Goal: Information Seeking & Learning: Find specific fact

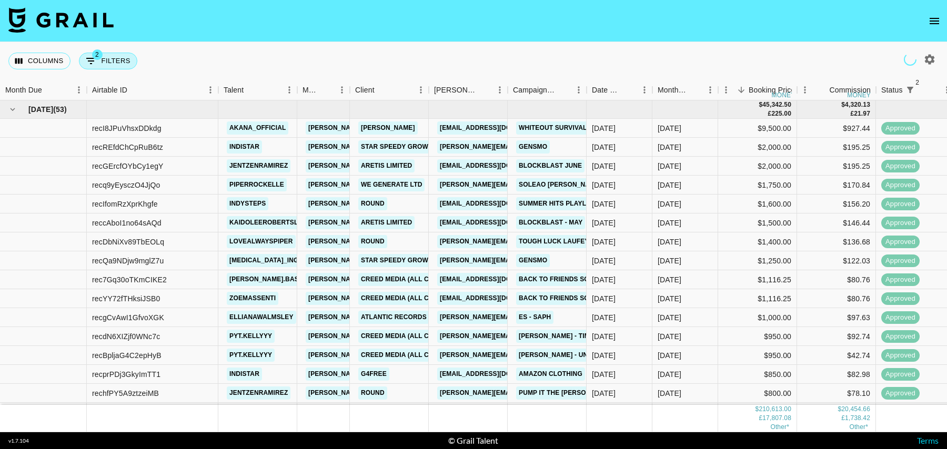
click at [110, 62] on button "2 Filters" at bounding box center [108, 61] width 58 height 17
select select "status"
select select "isNotAnyOf"
select select "status"
select select "isNotAnyOf"
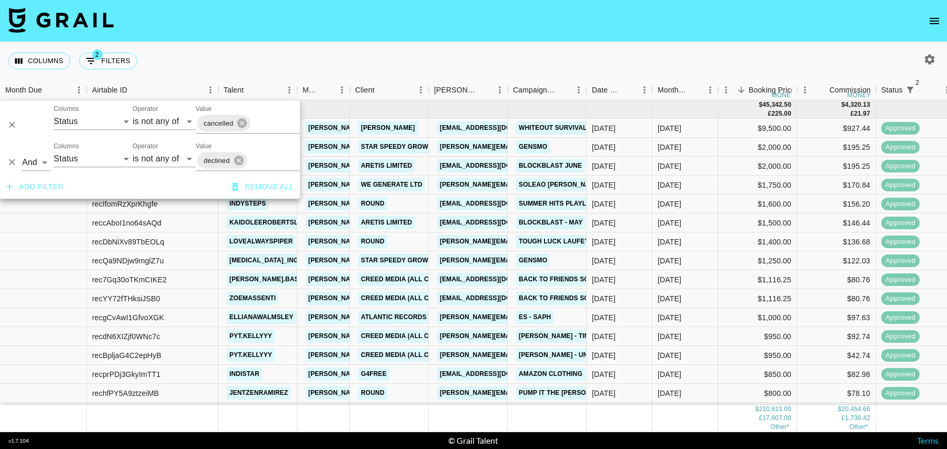
click at [24, 185] on button "Add filter" at bounding box center [35, 186] width 66 height 19
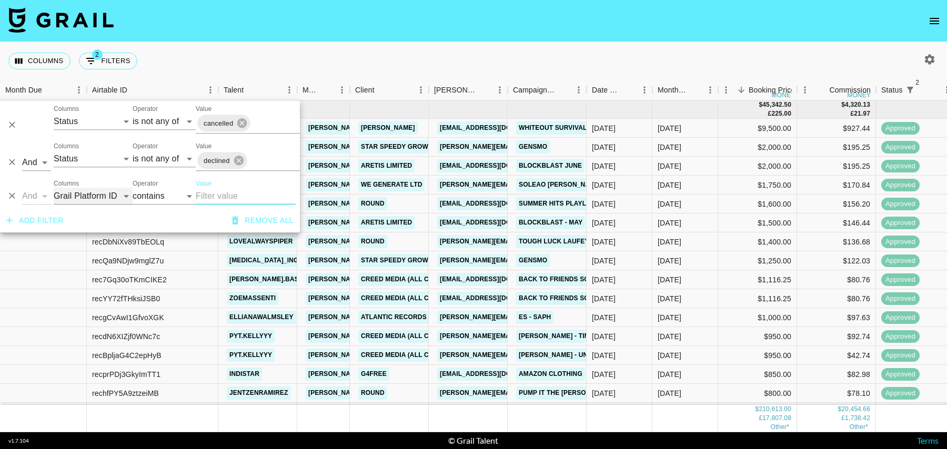
click at [74, 199] on select "Grail Platform ID Airtable ID Talent Manager Client [PERSON_NAME] Campaign (Typ…" at bounding box center [93, 196] width 79 height 17
select select "talentName"
click at [54, 188] on select "Grail Platform ID Airtable ID Talent Manager Client [PERSON_NAME] Campaign (Typ…" at bounding box center [93, 196] width 79 height 17
click at [230, 195] on input "Value" at bounding box center [246, 196] width 100 height 17
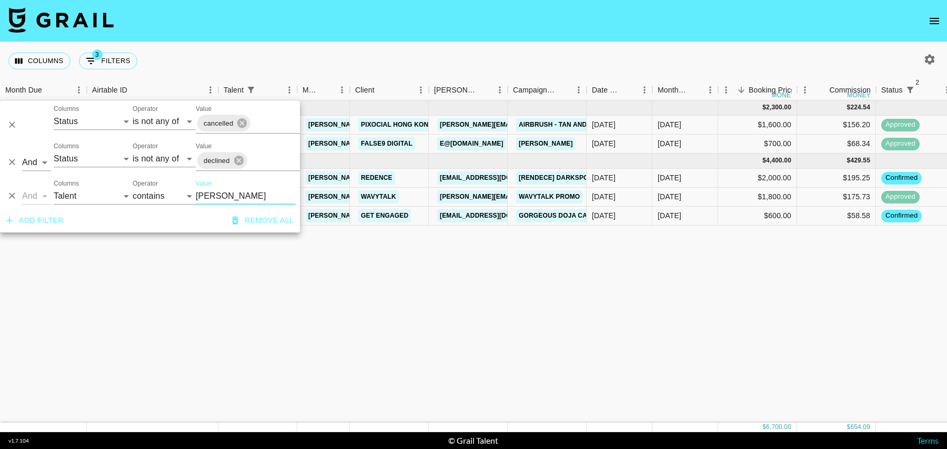
type input "[PERSON_NAME]"
click at [673, 268] on div "[DATE] ( 2 ) $ 2,300.00 $ 224.54 recZb18VbL6lk9qii jada.tiara1 [PERSON_NAME][EM…" at bounding box center [853, 261] width 1707 height 322
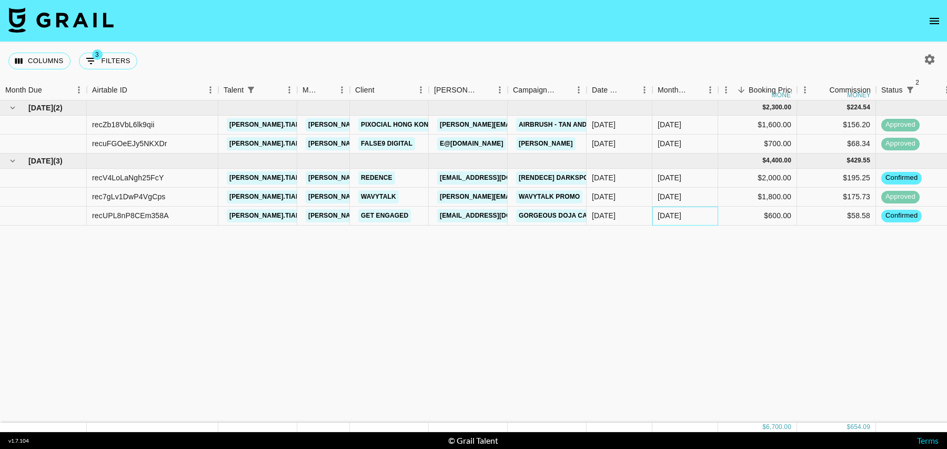
click at [699, 216] on div "[DATE]" at bounding box center [685, 216] width 66 height 19
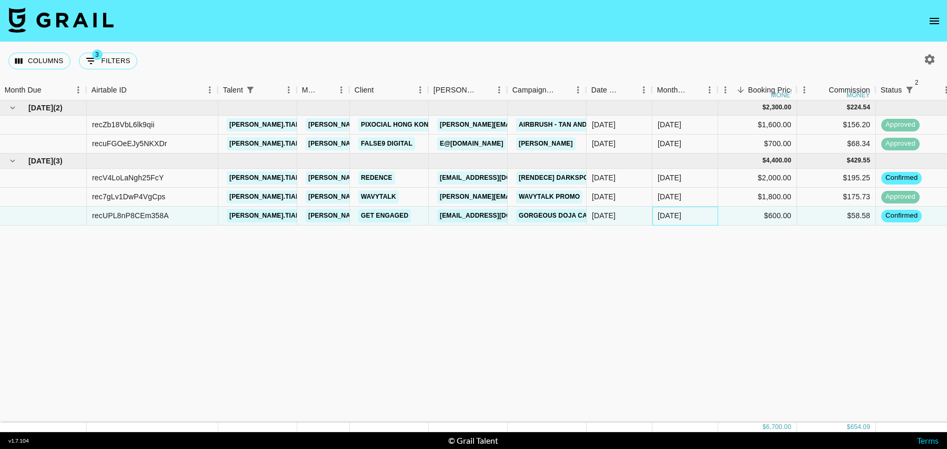
scroll to position [0, 760]
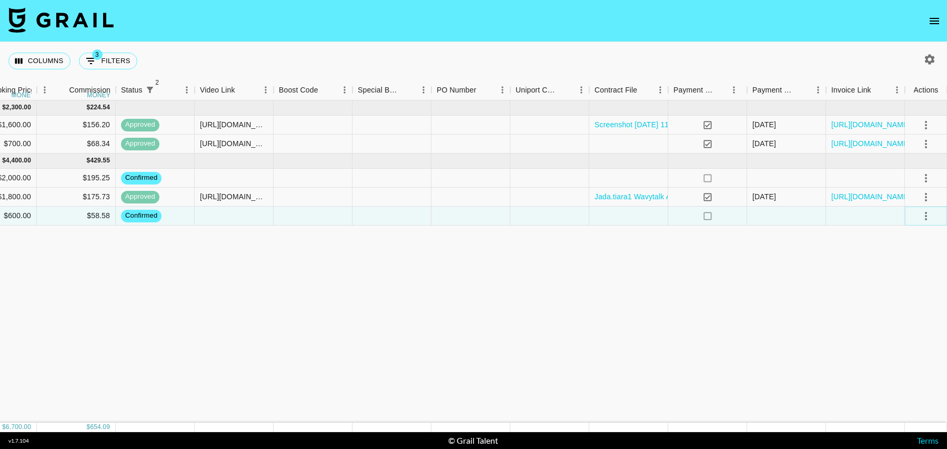
click at [927, 212] on icon "select merge strategy" at bounding box center [925, 216] width 13 height 13
click at [910, 274] on li "Draft Created" at bounding box center [912, 276] width 68 height 19
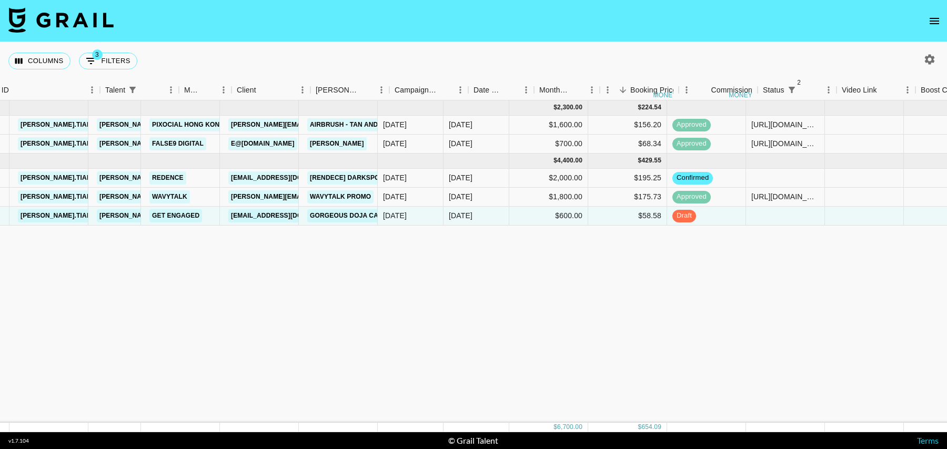
scroll to position [0, 0]
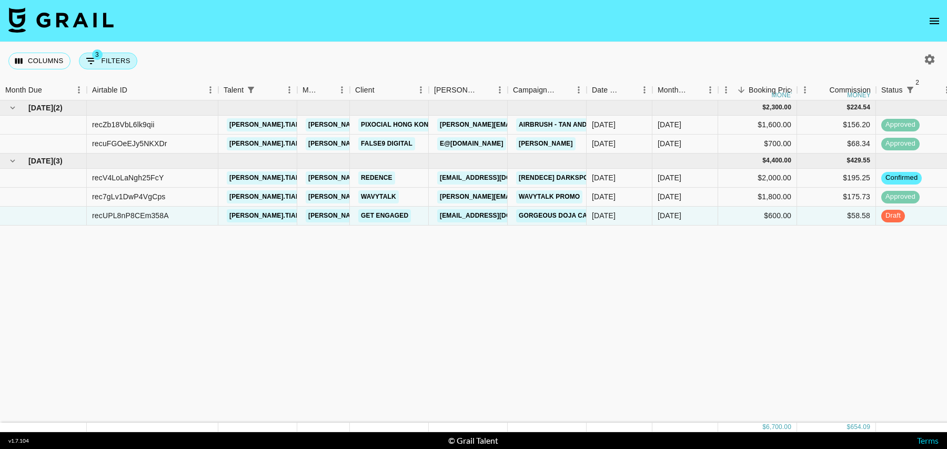
click at [101, 60] on button "3 Filters" at bounding box center [108, 61] width 58 height 17
select select "status"
select select "isNotAnyOf"
select select "status"
select select "isNotAnyOf"
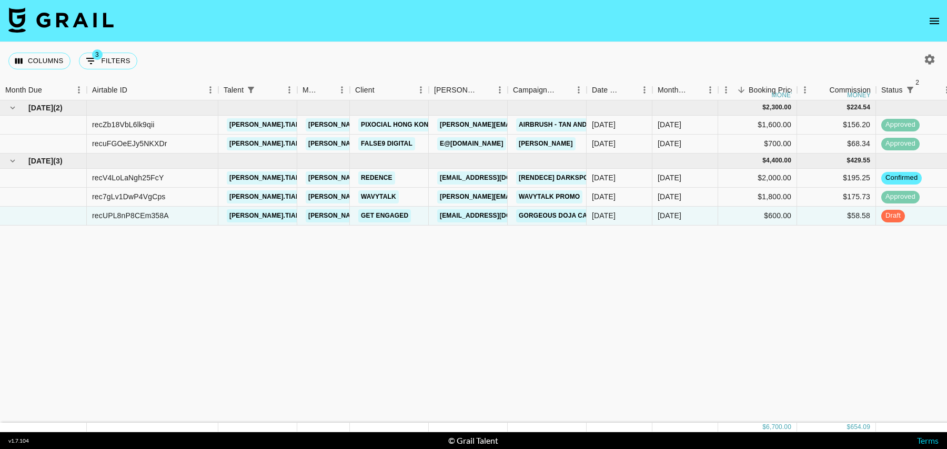
select select "talentName"
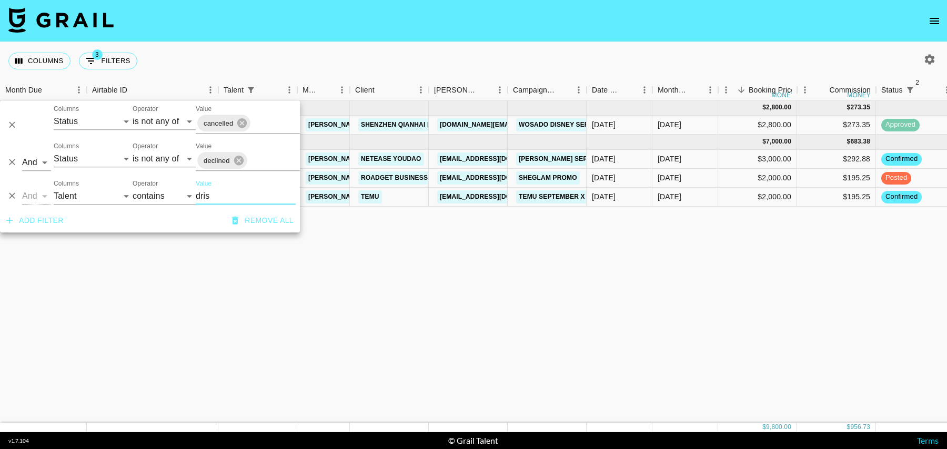
type input "dris"
click at [712, 197] on div "[DATE]" at bounding box center [685, 197] width 66 height 19
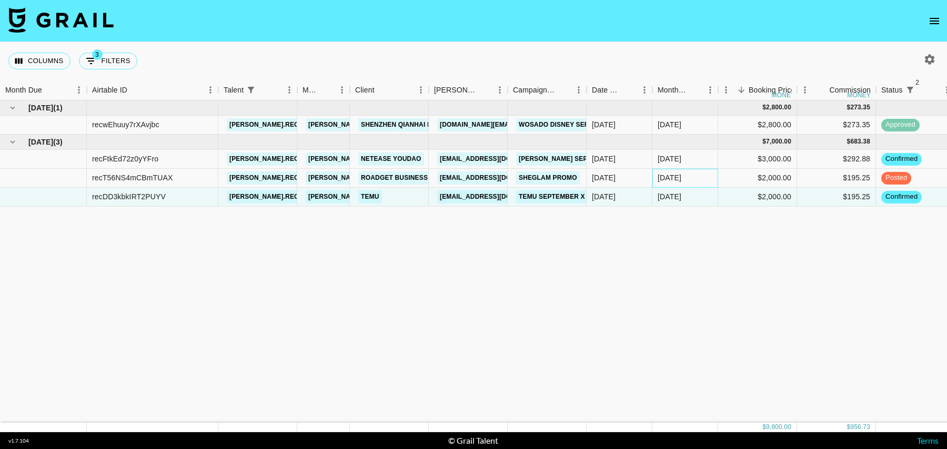
click at [703, 174] on div "[DATE]" at bounding box center [685, 178] width 66 height 19
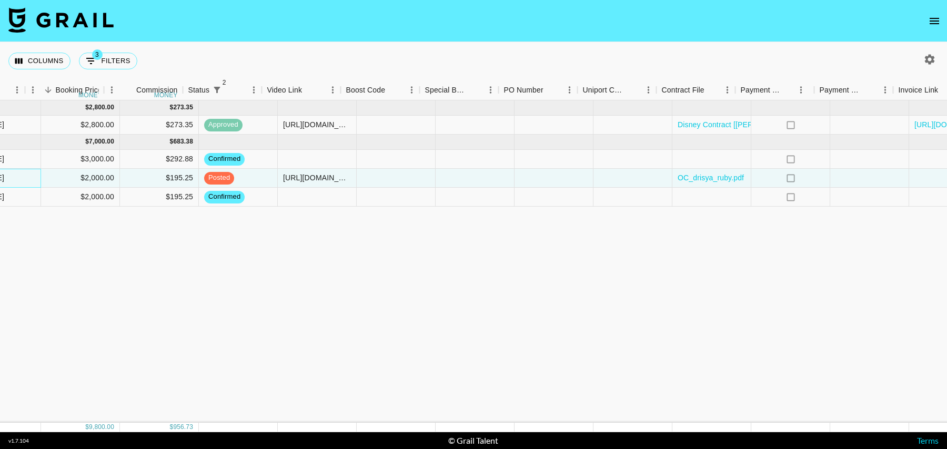
scroll to position [0, 645]
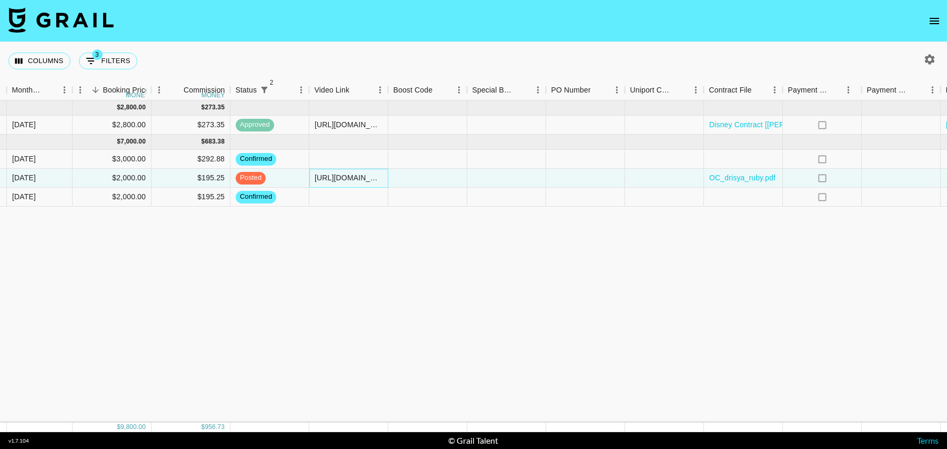
click at [327, 179] on div "[URL][DOMAIN_NAME][PERSON_NAME][DOMAIN_NAME]" at bounding box center [349, 178] width 68 height 11
click at [93, 55] on span "3" at bounding box center [97, 54] width 11 height 11
select select "status"
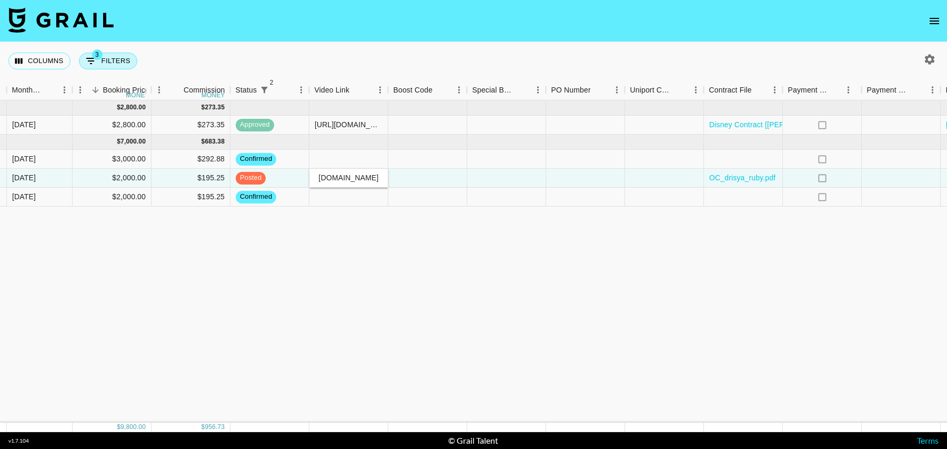
select select "isNotAnyOf"
select select "status"
select select "isNotAnyOf"
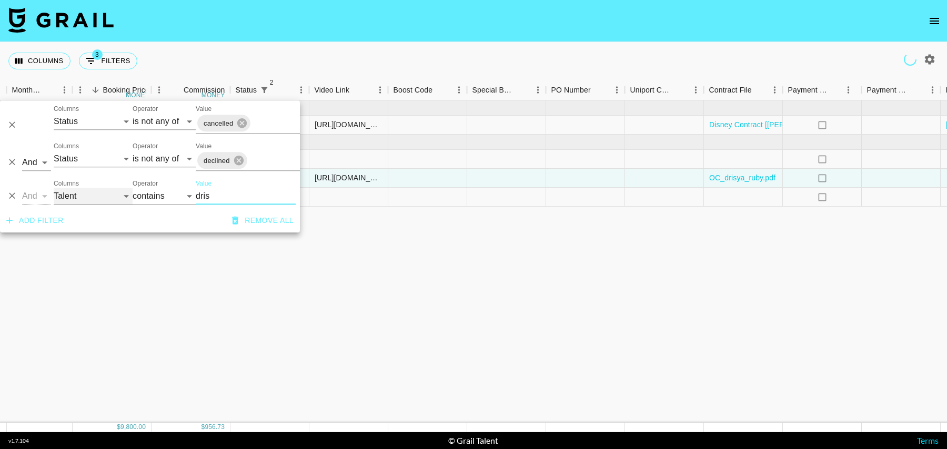
click at [89, 200] on select "Grail Platform ID Airtable ID Talent Manager Client [PERSON_NAME] Campaign (Typ…" at bounding box center [93, 196] width 79 height 17
select select "campaign"
click at [54, 188] on select "Grail Platform ID Airtable ID Talent Manager Client [PERSON_NAME] Campaign (Typ…" at bounding box center [93, 196] width 79 height 17
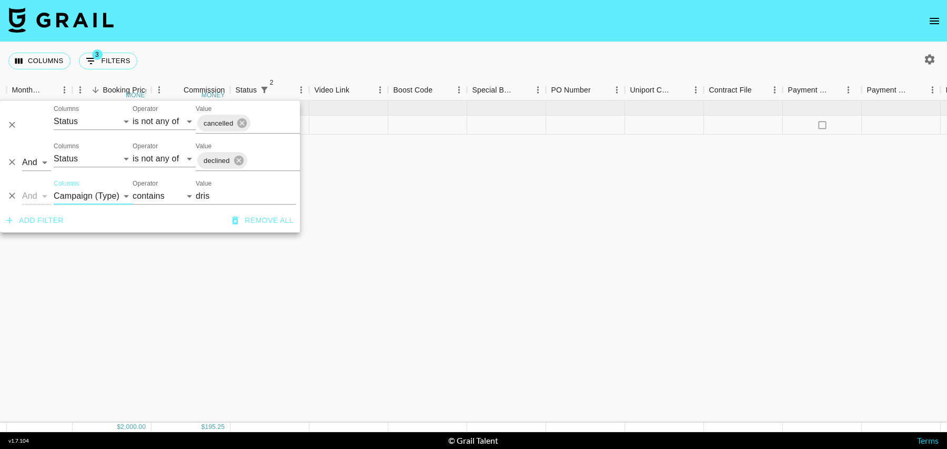
click at [225, 196] on input "dris" at bounding box center [246, 196] width 100 height 17
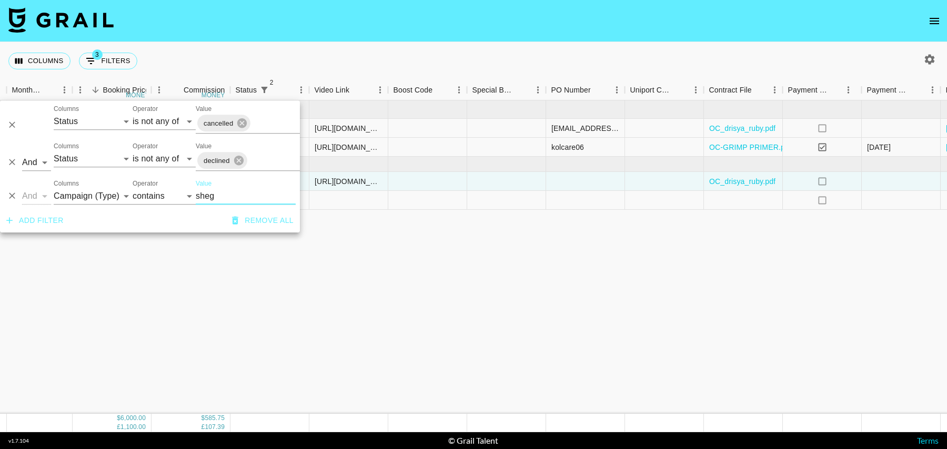
type input "sheg"
click at [448, 266] on div "[DATE] ( 2 ) $ 2,000.00 £ 1,100.00 $ 195.25 £ 107.39 recap1QKevz2Sk1Gi iamrubyj…" at bounding box center [208, 256] width 1707 height 313
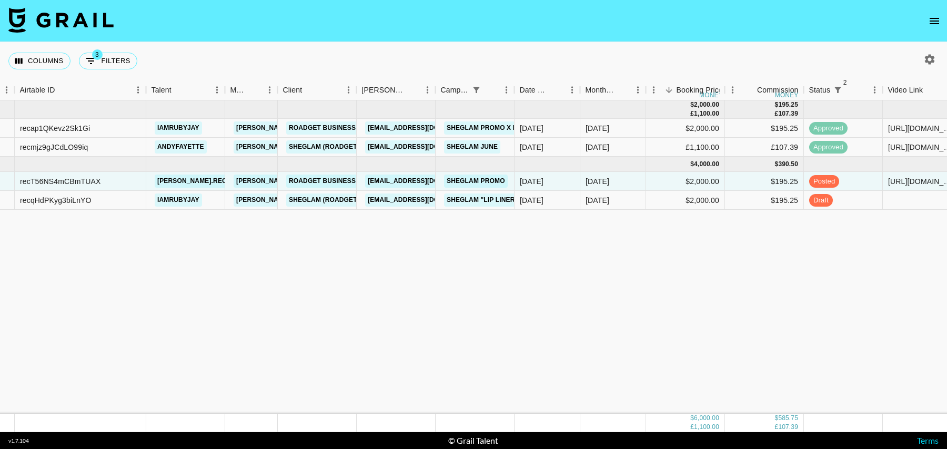
scroll to position [0, 760]
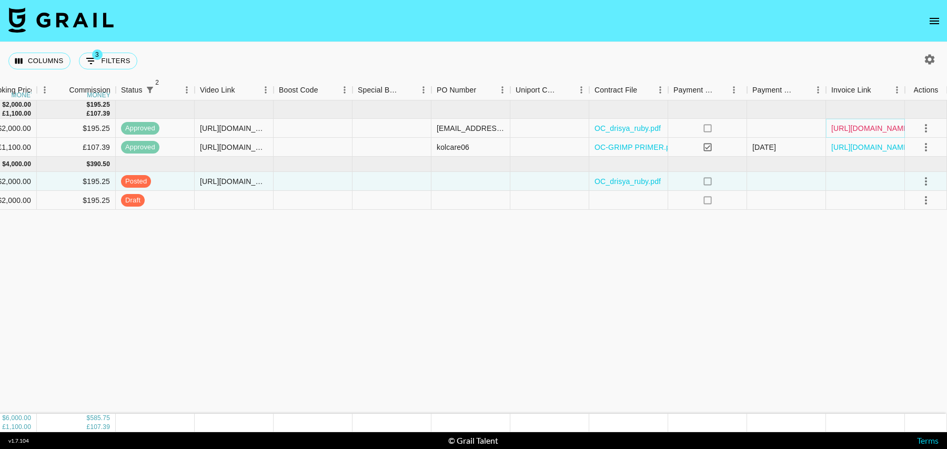
click at [872, 128] on link "[URL][DOMAIN_NAME]" at bounding box center [870, 128] width 79 height 11
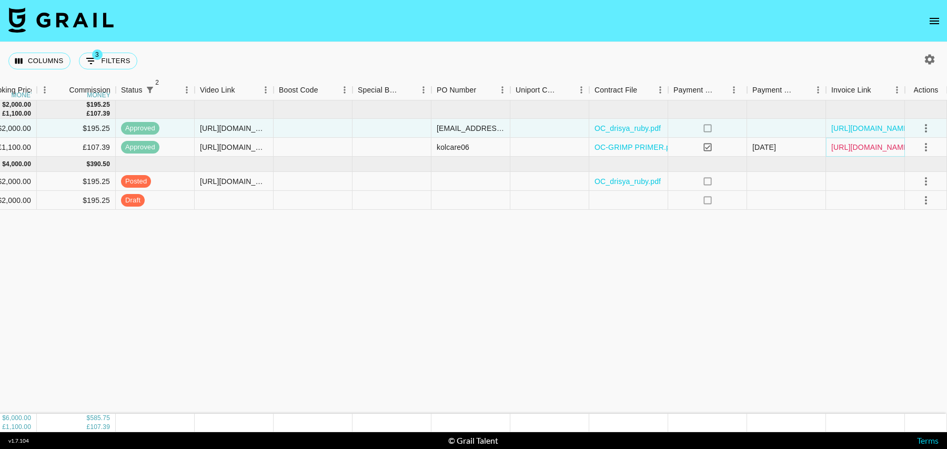
click at [872, 146] on link "[URL][DOMAIN_NAME]" at bounding box center [870, 147] width 79 height 11
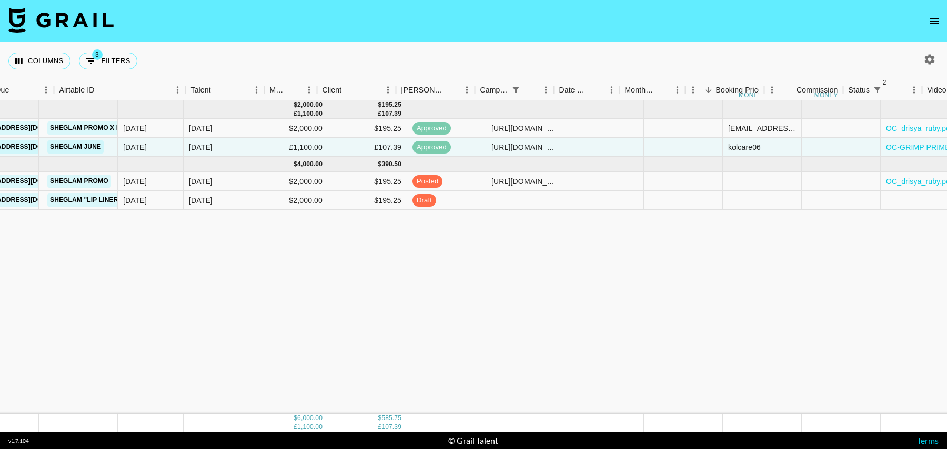
scroll to position [0, 0]
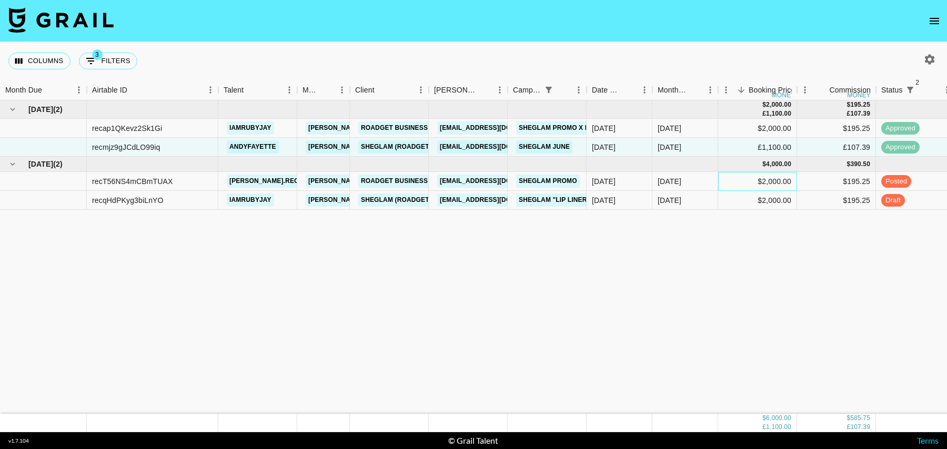
click at [718, 184] on div "$2,000.00" at bounding box center [757, 181] width 79 height 19
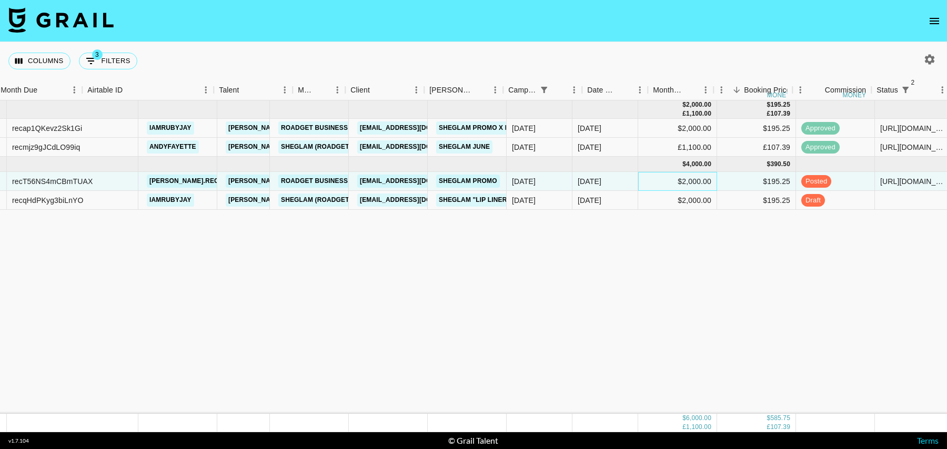
scroll to position [0, 4]
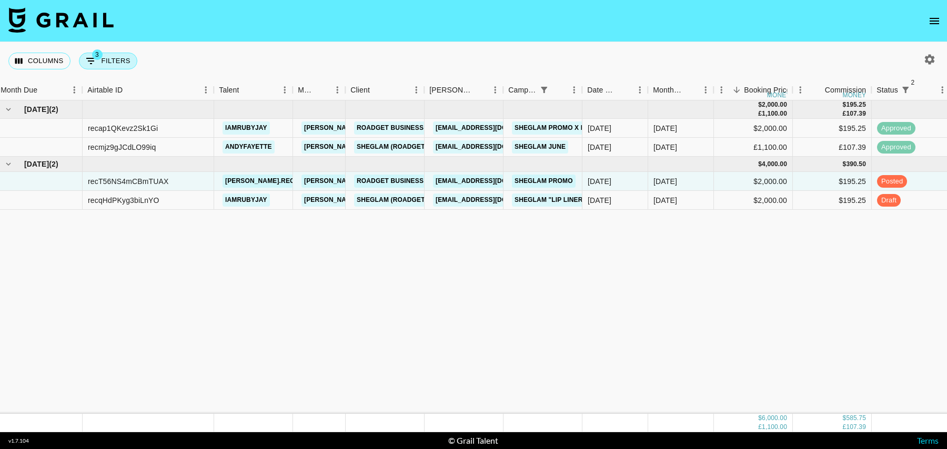
click at [99, 64] on button "3 Filters" at bounding box center [108, 61] width 58 height 17
select select "status"
select select "isNotAnyOf"
select select "status"
select select "isNotAnyOf"
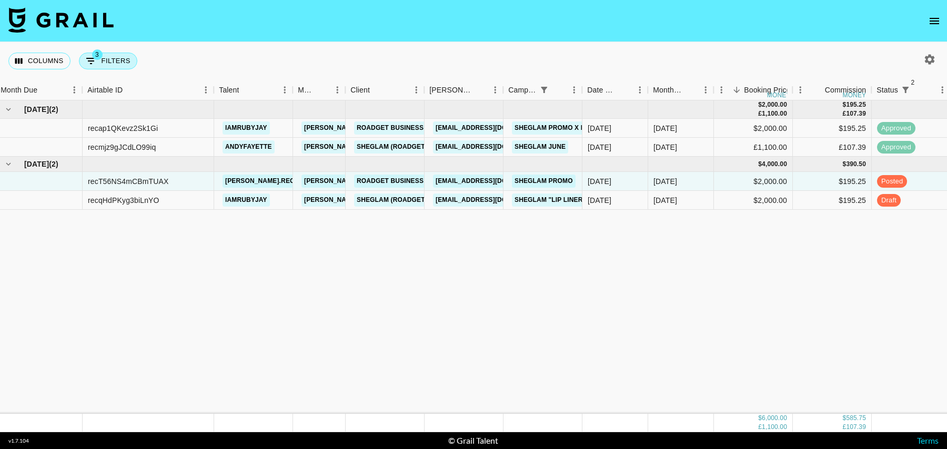
select select "campaign"
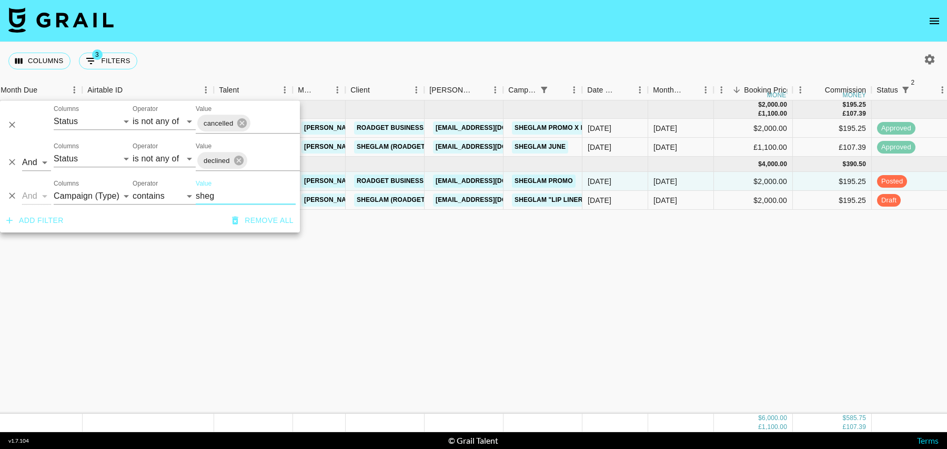
click at [396, 48] on div "Columns 3 Filters + Booking" at bounding box center [473, 61] width 947 height 38
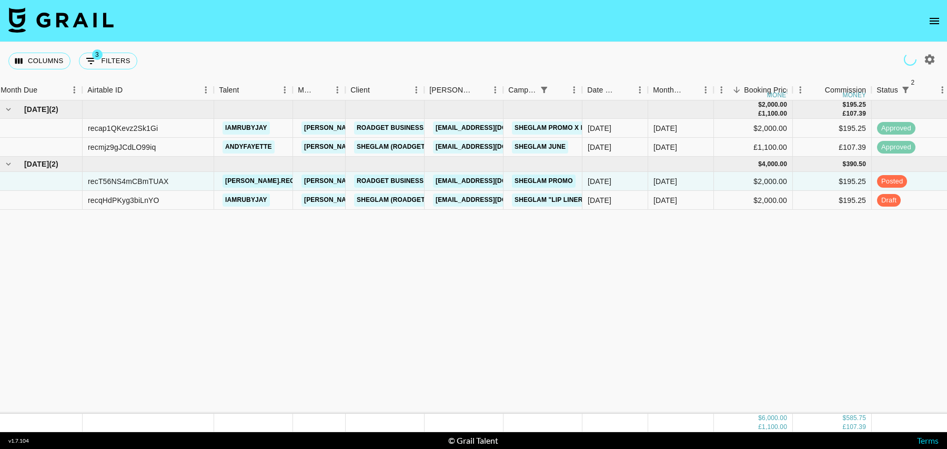
click at [931, 57] on icon "button" at bounding box center [930, 59] width 10 height 10
select select "[DATE]"
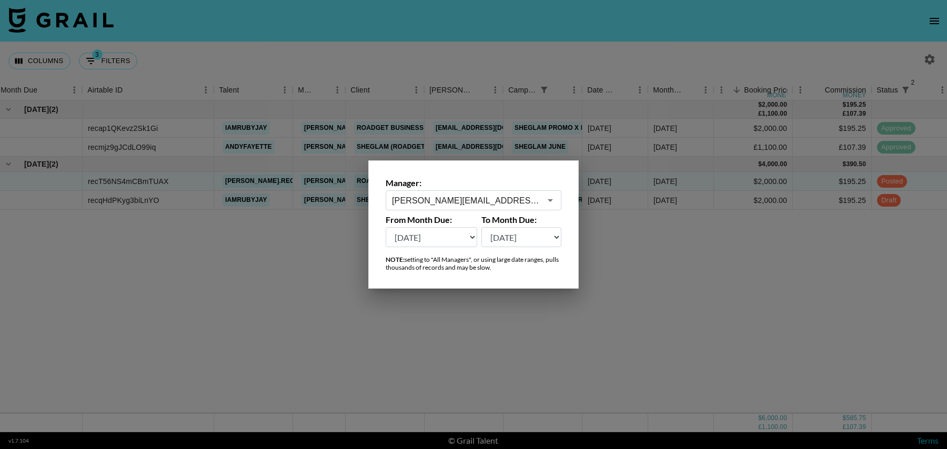
type input "[PERSON_NAME][EMAIL_ADDRESS][DOMAIN_NAME]"
click at [423, 238] on select "[DATE] Aug '[DATE] Jun '[DATE] Apr '[DATE] Feb '[DATE] Dec '[DATE] Oct '[DATE] …" at bounding box center [432, 237] width 92 height 20
select select "[DATE]"
click at [386, 227] on select "[DATE] Aug '[DATE] Jun '[DATE] Apr '[DATE] Feb '[DATE] Dec '[DATE] Oct '[DATE] …" at bounding box center [432, 237] width 92 height 20
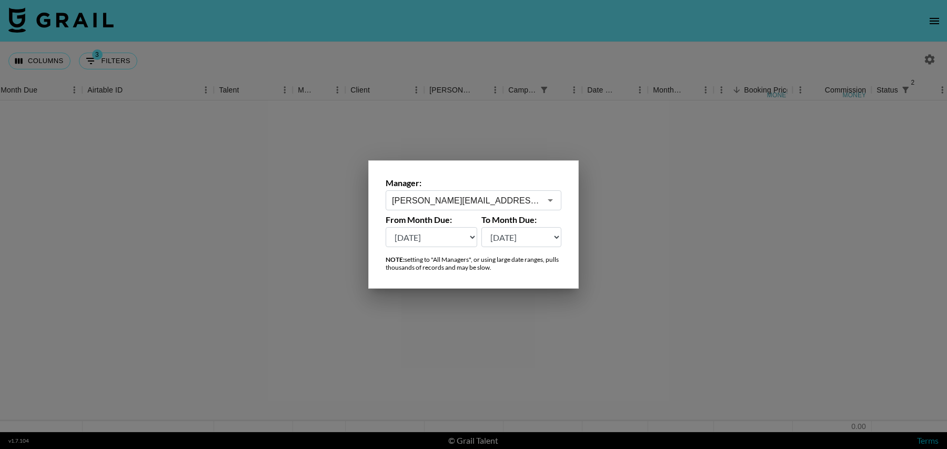
click at [488, 62] on div at bounding box center [473, 224] width 947 height 449
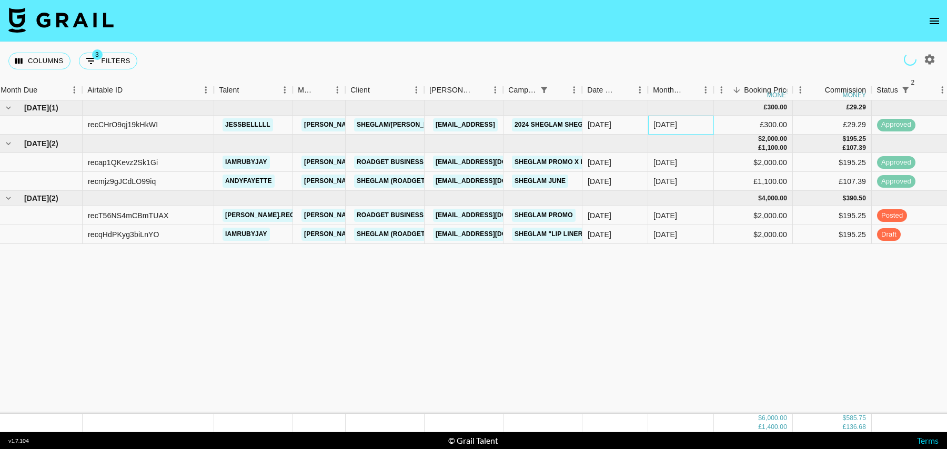
click at [686, 127] on div "[DATE]" at bounding box center [681, 125] width 66 height 19
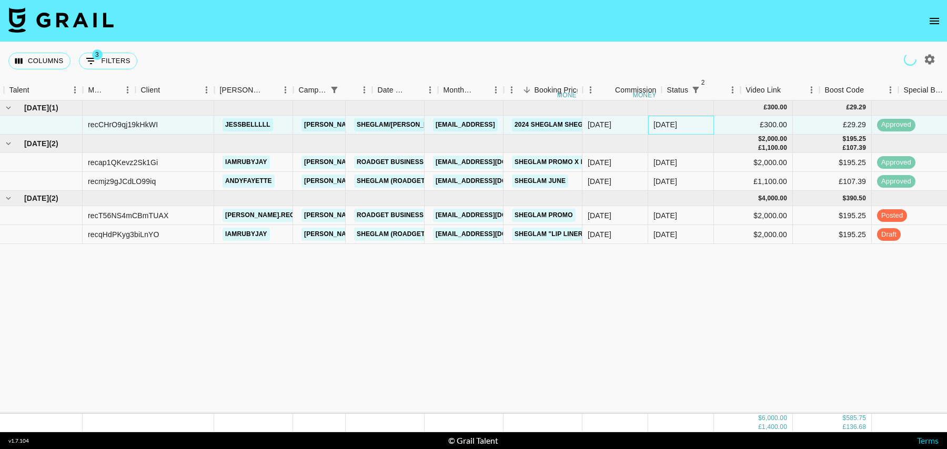
scroll to position [0, 760]
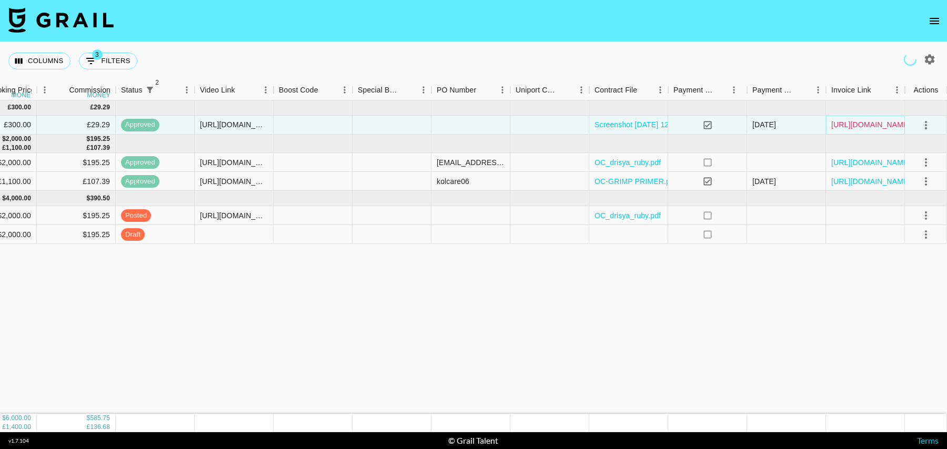
click at [893, 122] on link "[URL][DOMAIN_NAME]" at bounding box center [870, 124] width 79 height 11
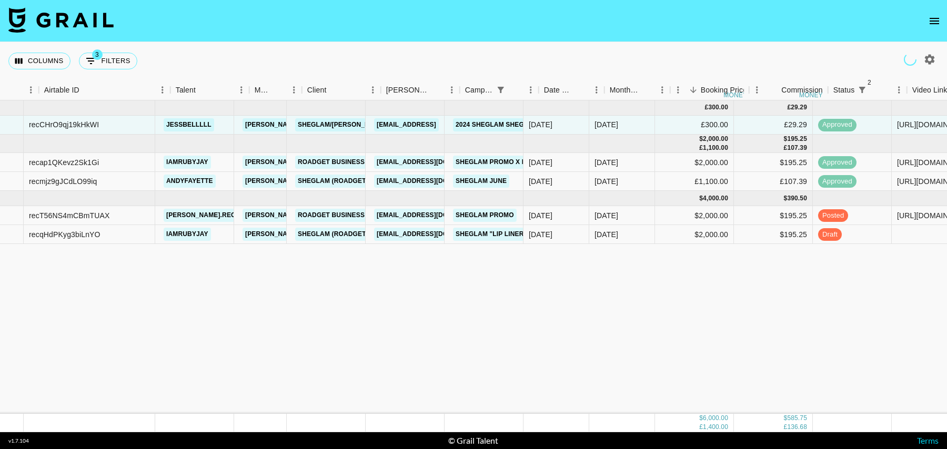
scroll to position [0, 0]
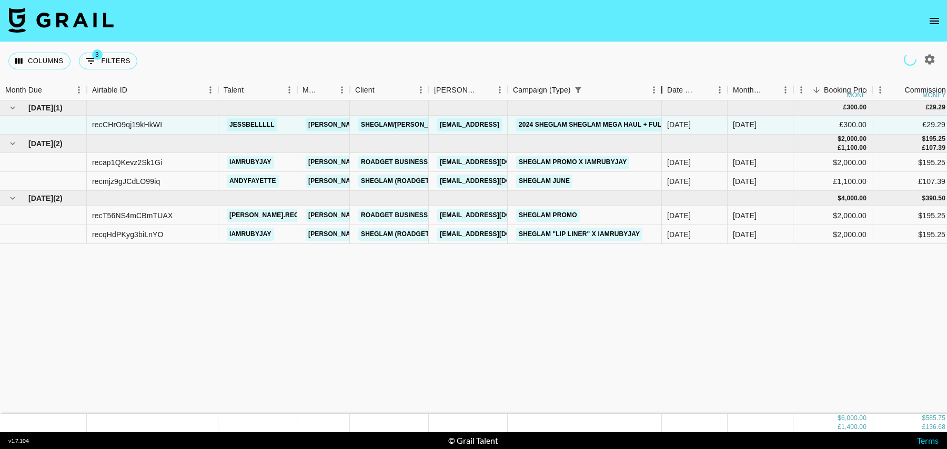
drag, startPoint x: 586, startPoint y: 93, endPoint x: 659, endPoint y: 95, distance: 72.6
click at [660, 92] on div "Campaign (Type)" at bounding box center [661, 90] width 13 height 21
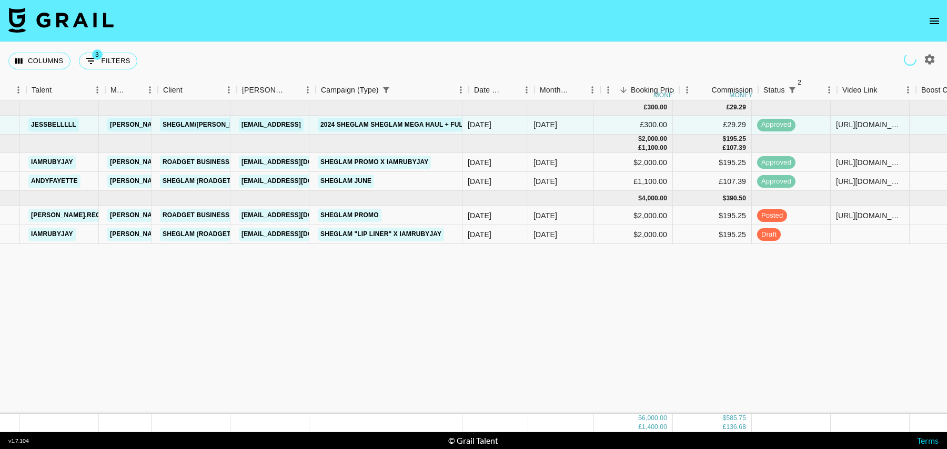
scroll to position [0, 190]
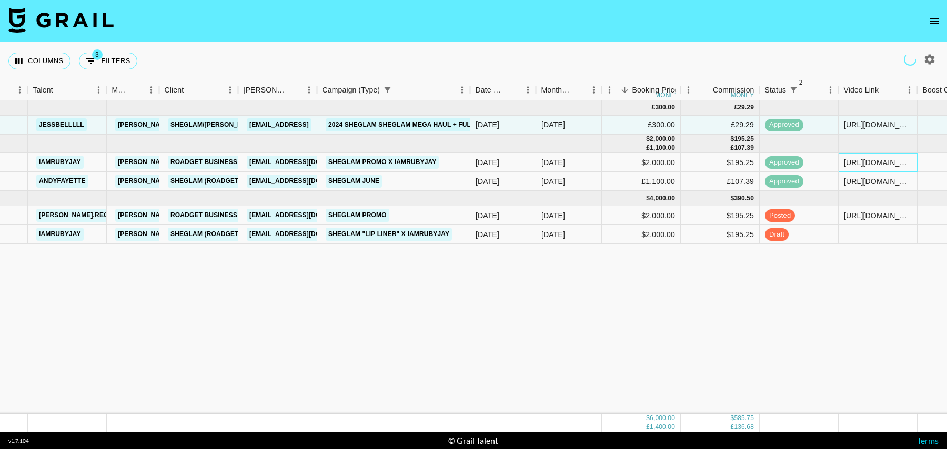
click at [880, 165] on div "[URL][DOMAIN_NAME]" at bounding box center [878, 162] width 68 height 11
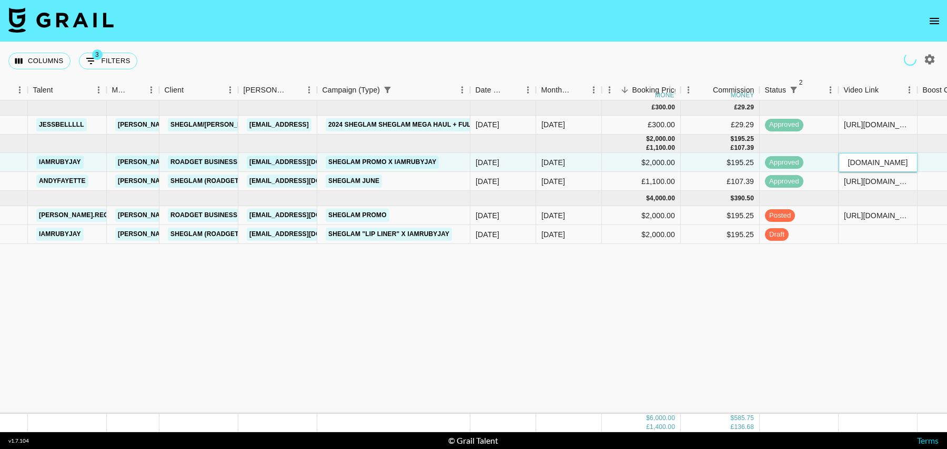
scroll to position [0, 0]
click at [819, 164] on div "approved" at bounding box center [799, 162] width 79 height 19
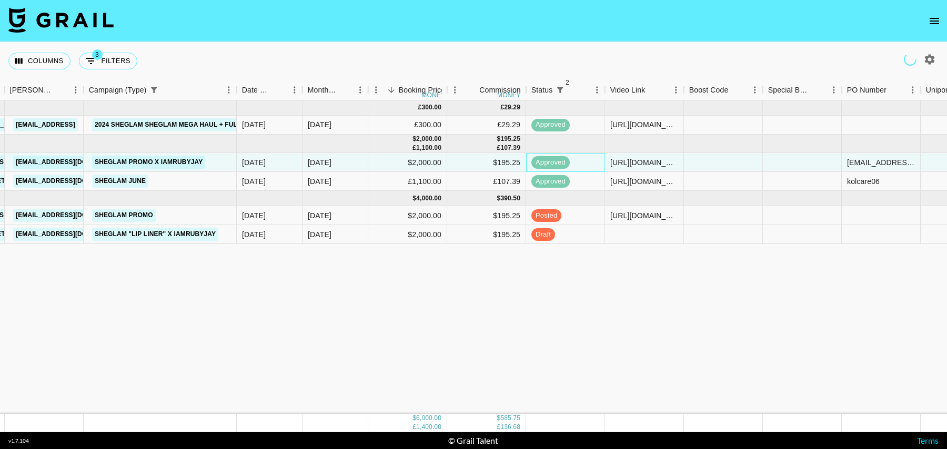
scroll to position [0, 834]
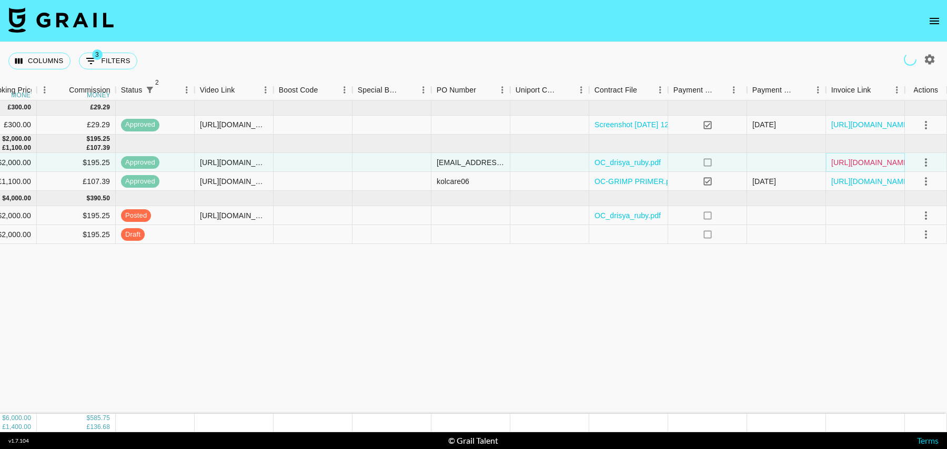
click at [893, 158] on link "[URL][DOMAIN_NAME]" at bounding box center [870, 162] width 79 height 11
click at [236, 178] on div "[URL][DOMAIN_NAME]" at bounding box center [234, 181] width 68 height 11
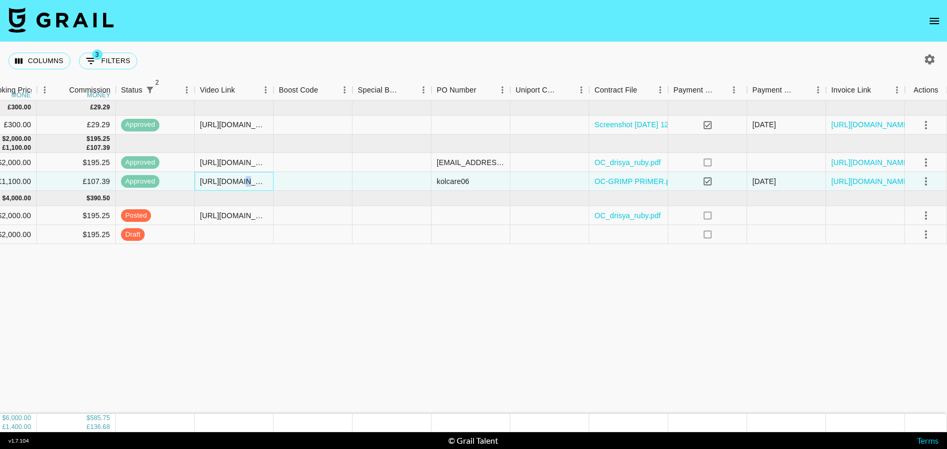
click at [236, 178] on div "[URL][DOMAIN_NAME]" at bounding box center [234, 181] width 68 height 11
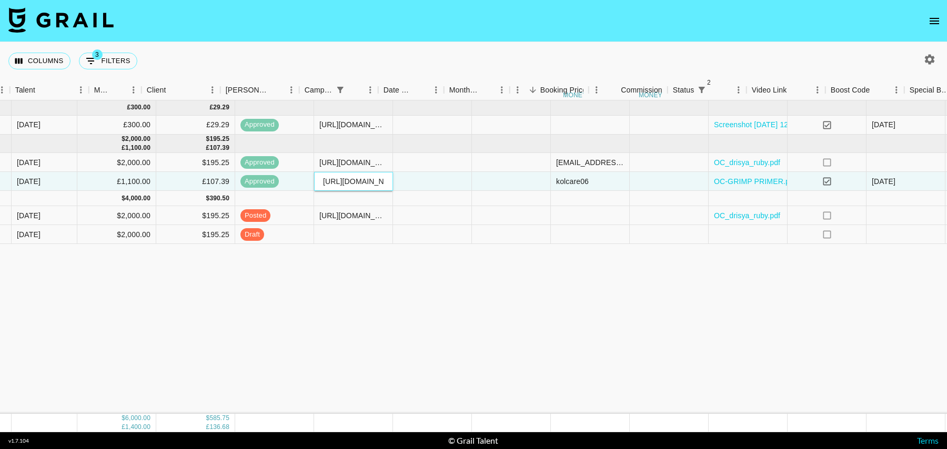
scroll to position [0, 744]
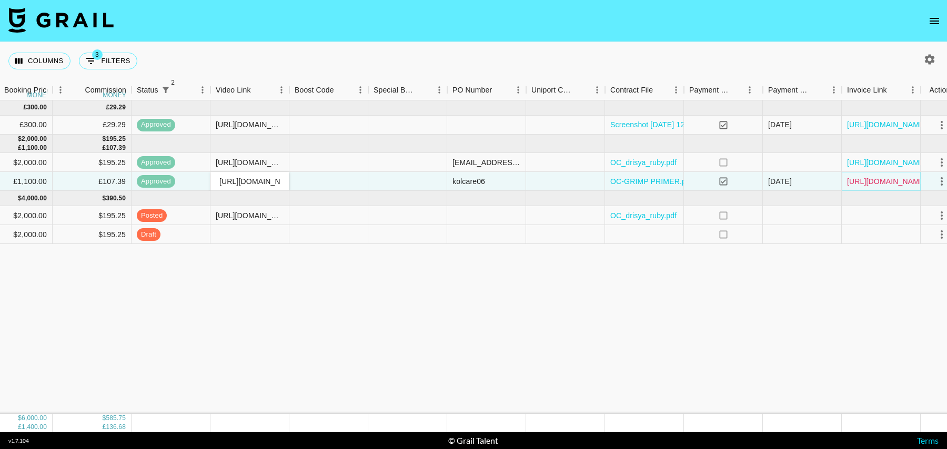
click at [877, 176] on link "[URL][DOMAIN_NAME]" at bounding box center [886, 181] width 79 height 11
click at [247, 218] on div "[URL][DOMAIN_NAME][PERSON_NAME][DOMAIN_NAME]" at bounding box center [250, 215] width 68 height 11
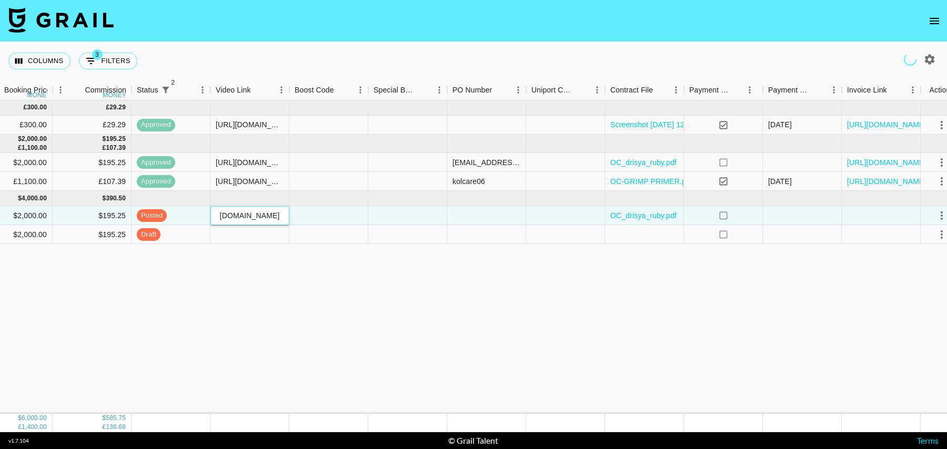
scroll to position [0, 0]
click at [117, 63] on button "3 Filters" at bounding box center [108, 61] width 58 height 17
select select "status"
select select "isNotAnyOf"
select select "status"
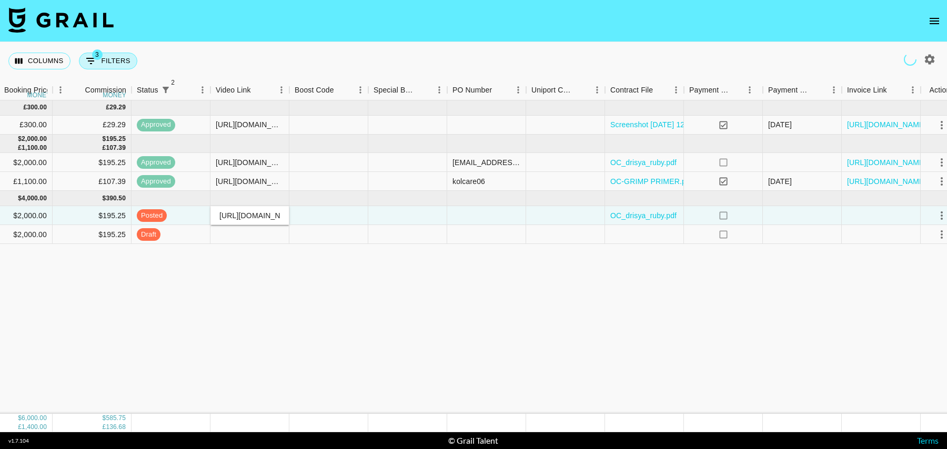
select select "isNotAnyOf"
select select "campaign"
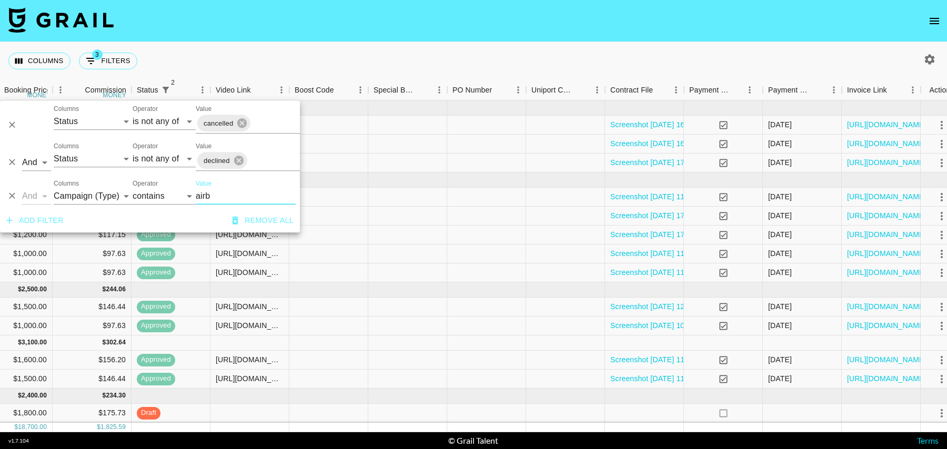
scroll to position [17, 744]
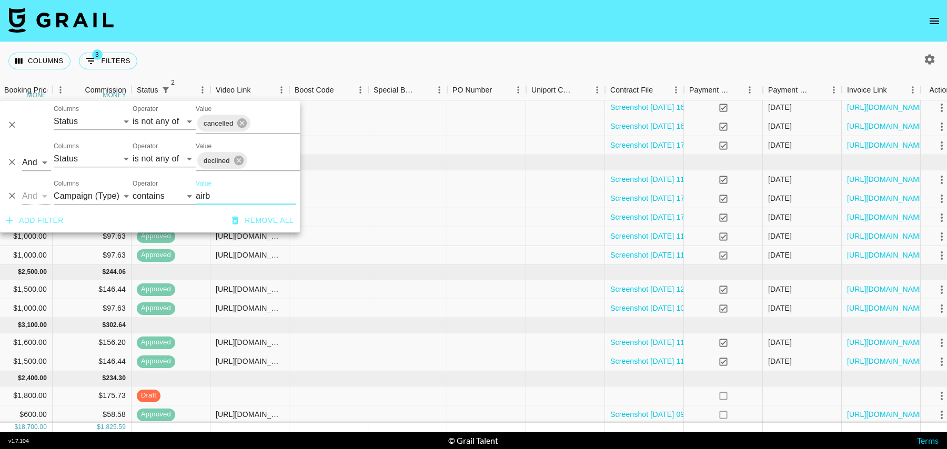
type input "airb"
click at [335, 413] on div at bounding box center [328, 415] width 79 height 19
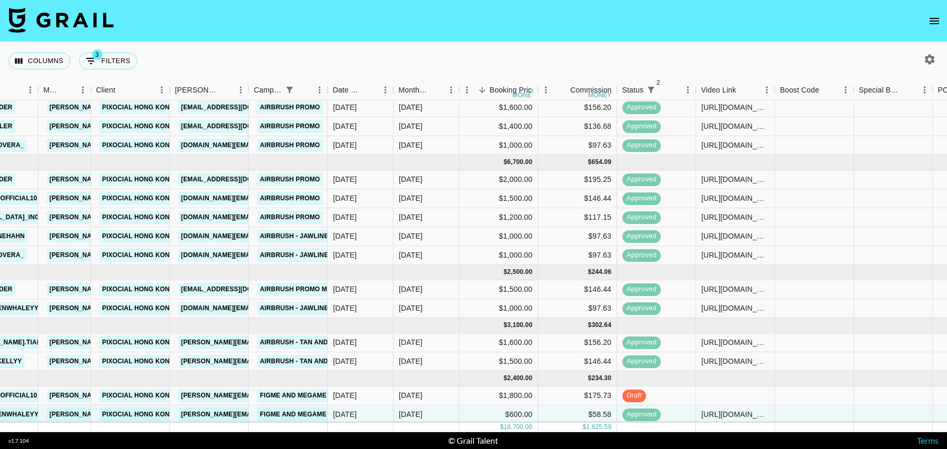
scroll to position [17, 760]
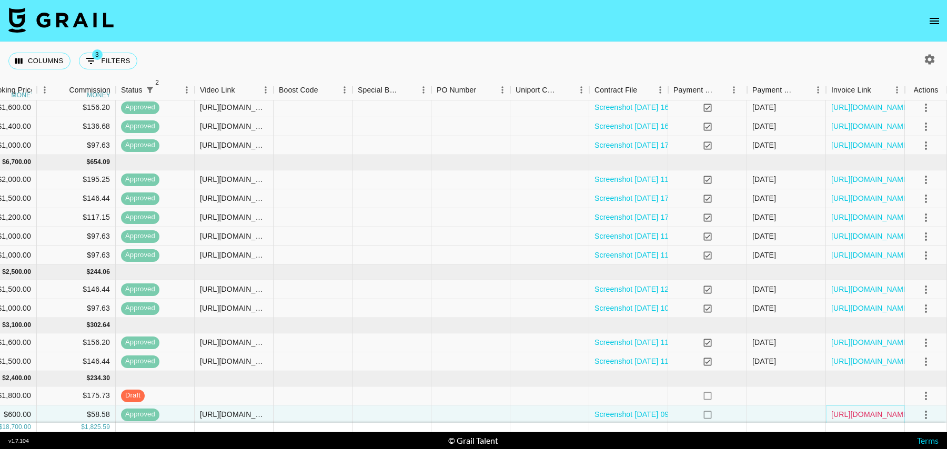
click at [854, 411] on link "[URL][DOMAIN_NAME]" at bounding box center [870, 414] width 79 height 11
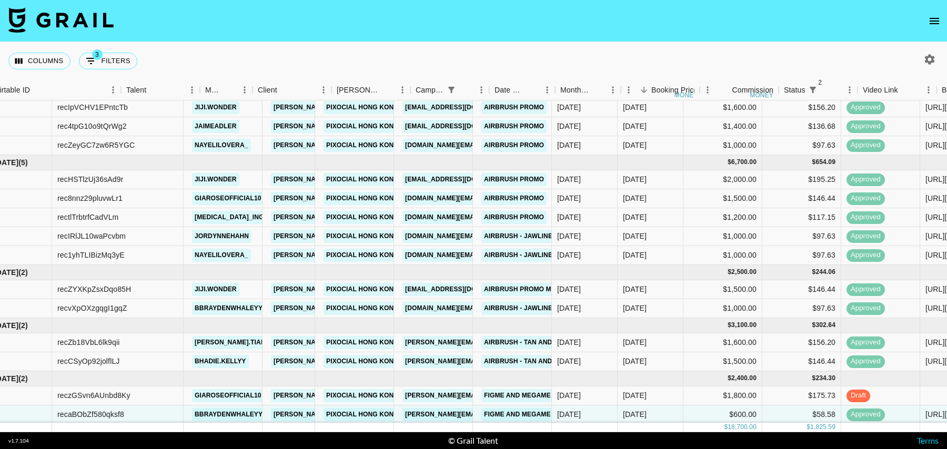
scroll to position [17, 0]
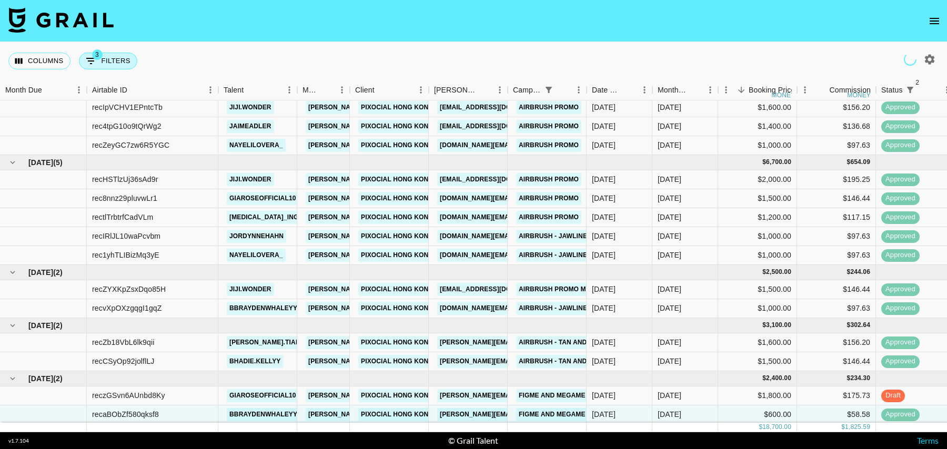
click at [125, 60] on button "3 Filters" at bounding box center [108, 61] width 58 height 17
select select "status"
select select "isNotAnyOf"
select select "status"
select select "isNotAnyOf"
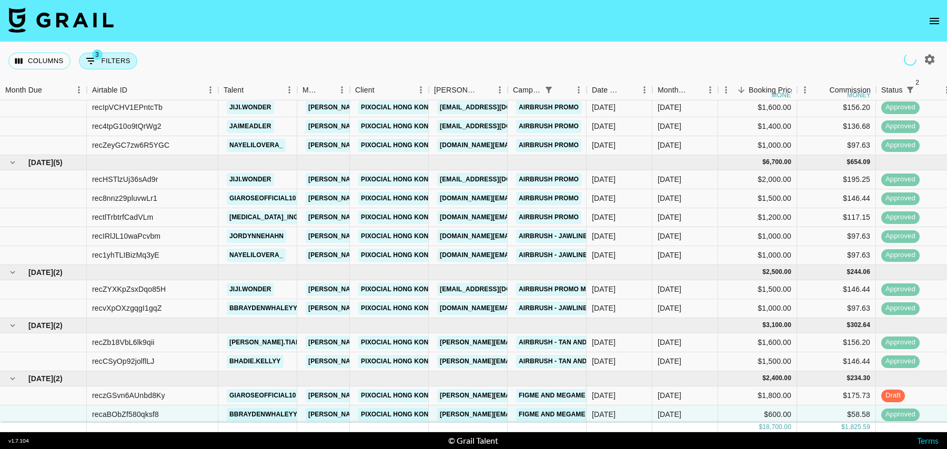
select select "campaign"
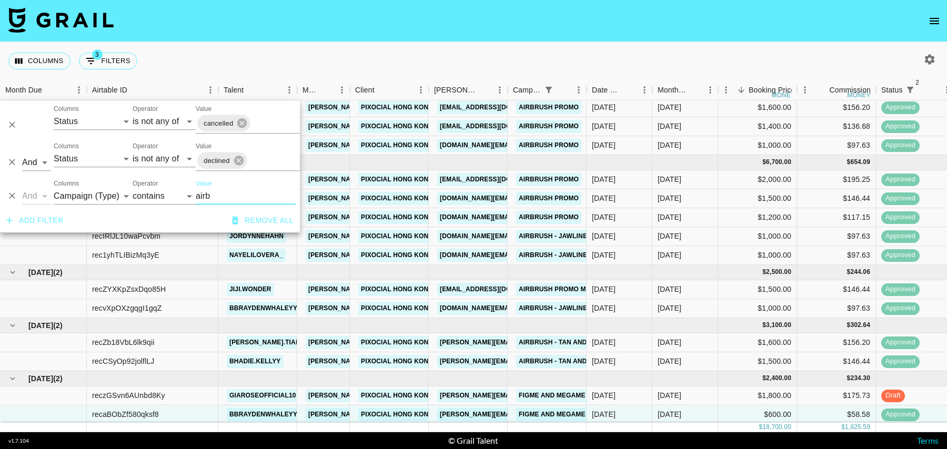
drag, startPoint x: 231, startPoint y: 191, endPoint x: 210, endPoint y: 191, distance: 21.0
click at [212, 191] on input "airb" at bounding box center [246, 196] width 100 height 17
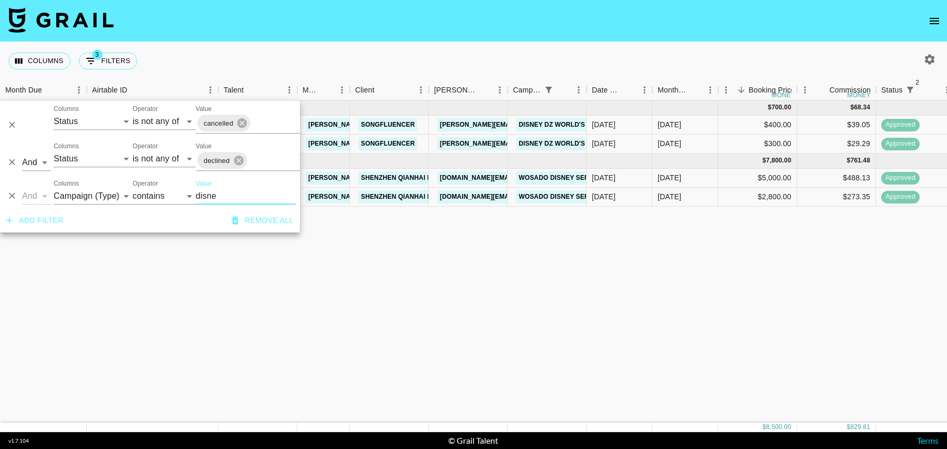
scroll to position [0, 0]
type input "disne"
click at [592, 254] on div "[DATE] ( 2 ) $ 700.00 $ 68.34 rec9MLOeCjX8AMQXJ mgfoley [PERSON_NAME][EMAIL_ADD…" at bounding box center [853, 261] width 1707 height 322
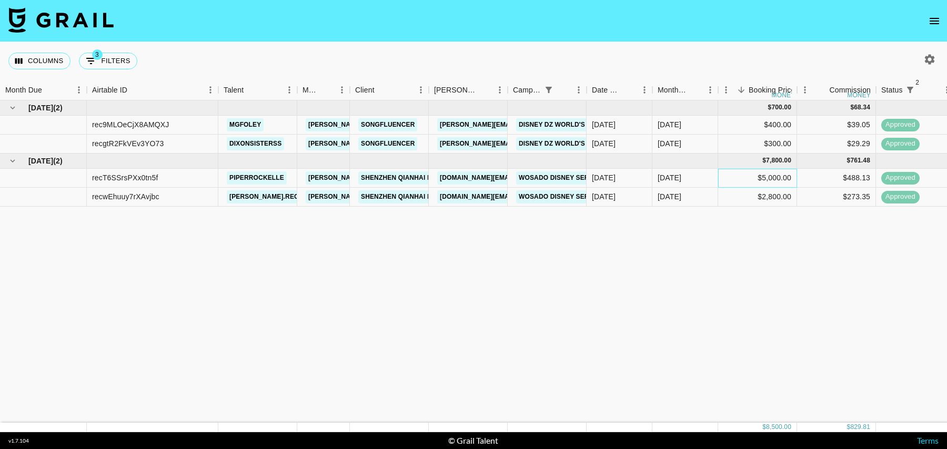
click at [732, 175] on div "$5,000.00" at bounding box center [757, 178] width 79 height 19
click at [736, 197] on div "$2,800.00" at bounding box center [757, 197] width 79 height 19
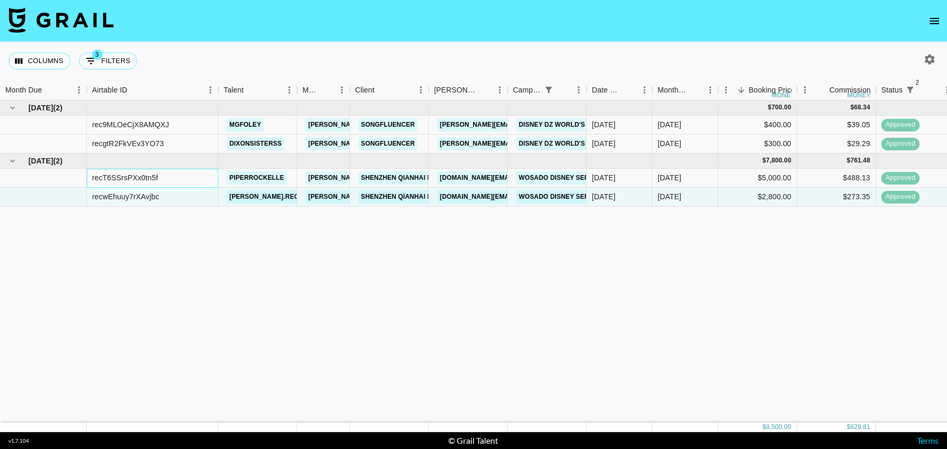
click at [119, 178] on div "recT6SSrsPXx0tn5f" at bounding box center [125, 178] width 66 height 11
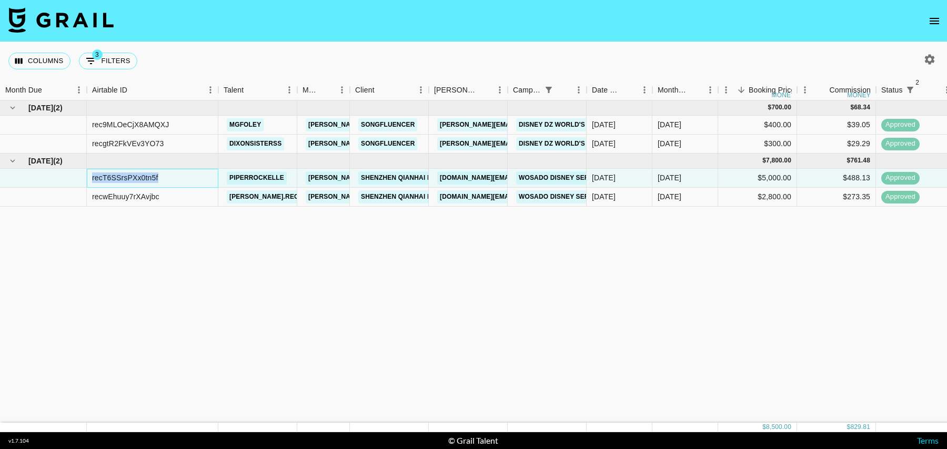
copy div "recT6SSrsPXx0tn5f"
click at [144, 197] on div "recwEhuuy7rXAvjbc" at bounding box center [125, 196] width 67 height 11
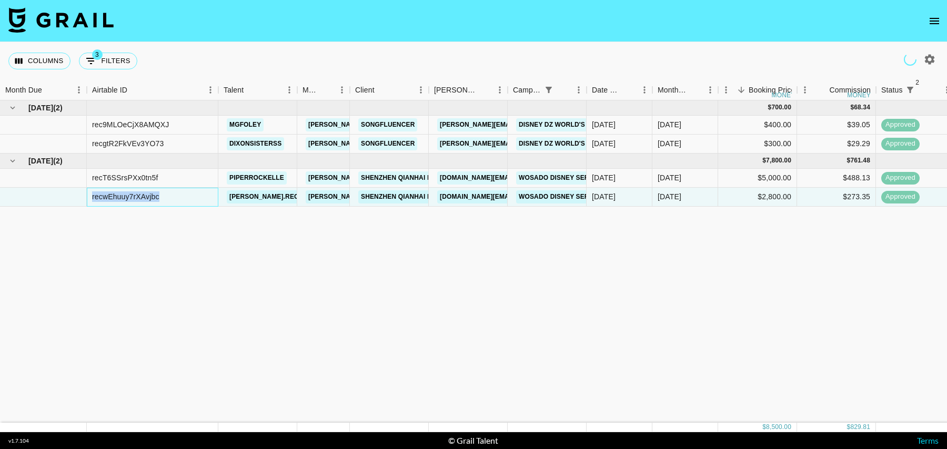
copy div "recwEhuuy7rXAvjbc"
click at [132, 179] on div "recT6SSrsPXx0tn5f" at bounding box center [125, 178] width 66 height 11
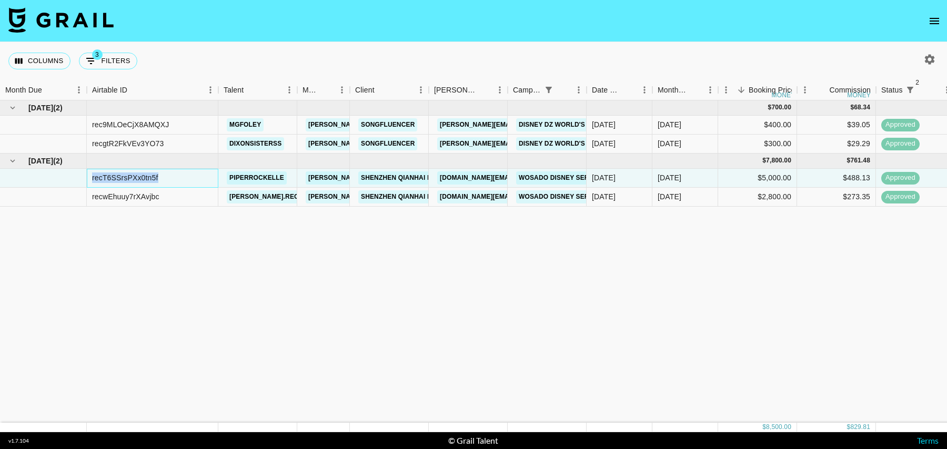
click at [132, 179] on div "recT6SSrsPXx0tn5f" at bounding box center [125, 178] width 66 height 11
copy div "recT6SSrsPXx0tn5f"
